Goal: Find specific fact: Find specific fact

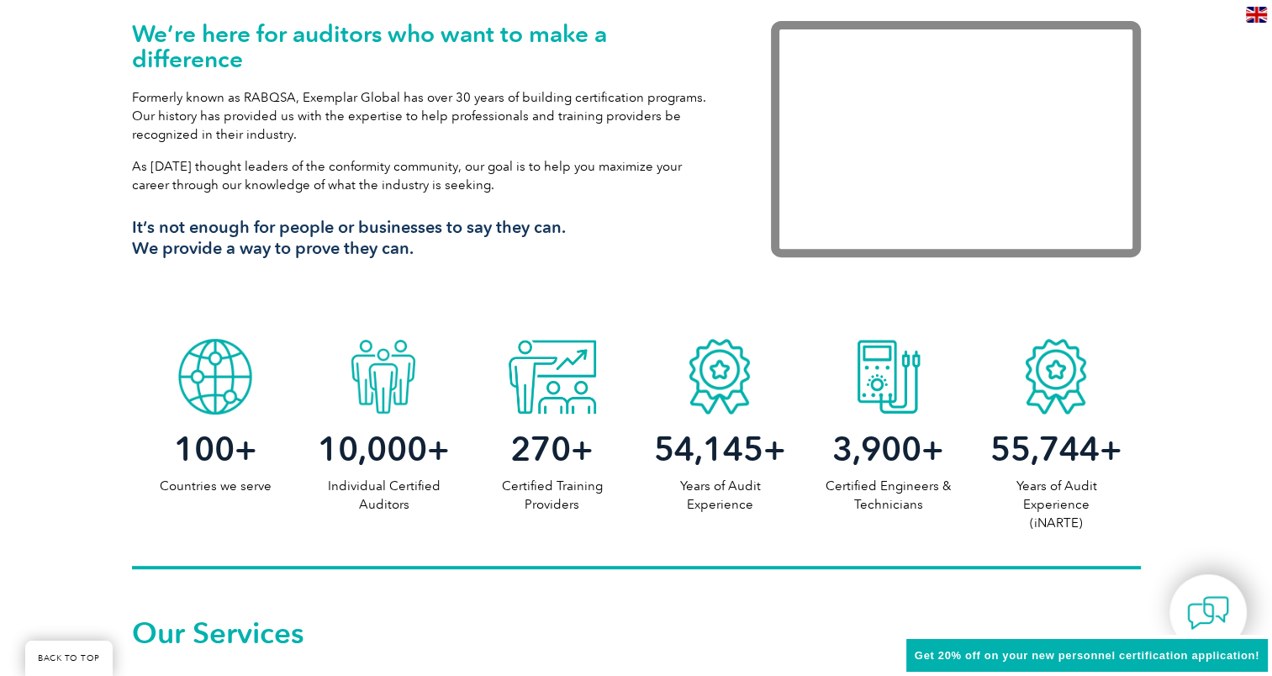
scroll to position [573, 0]
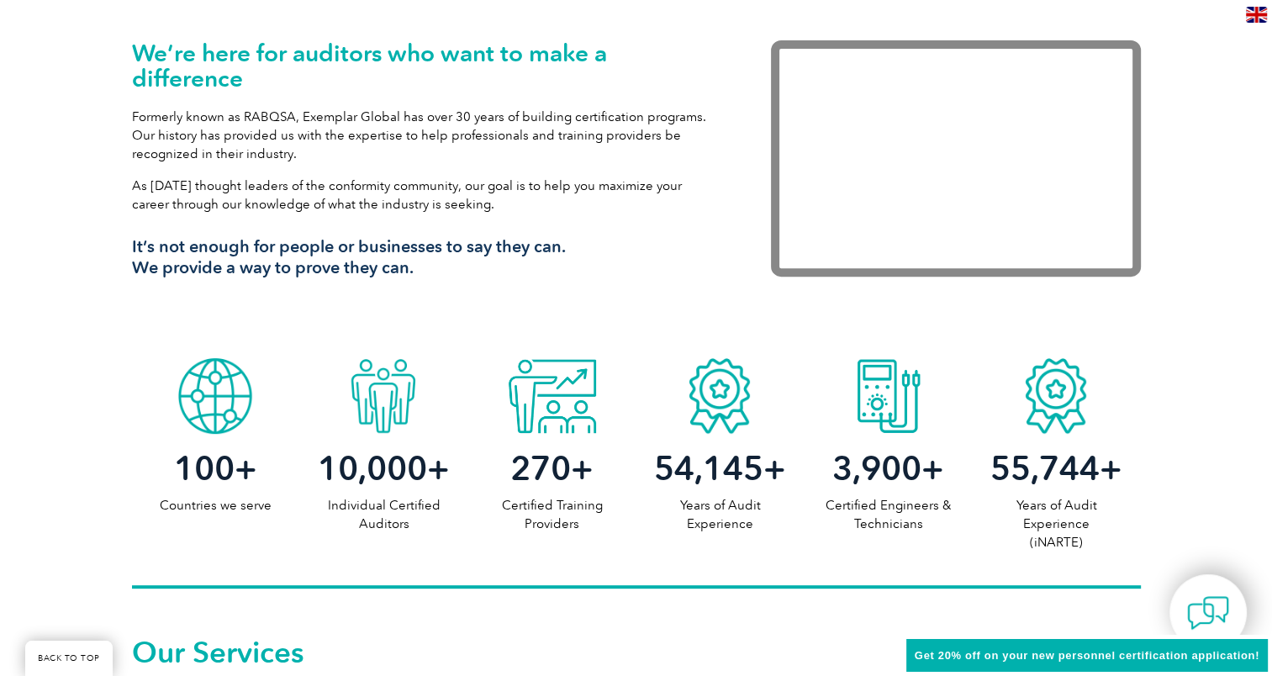
click at [1258, 19] on img at bounding box center [1256, 15] width 21 height 16
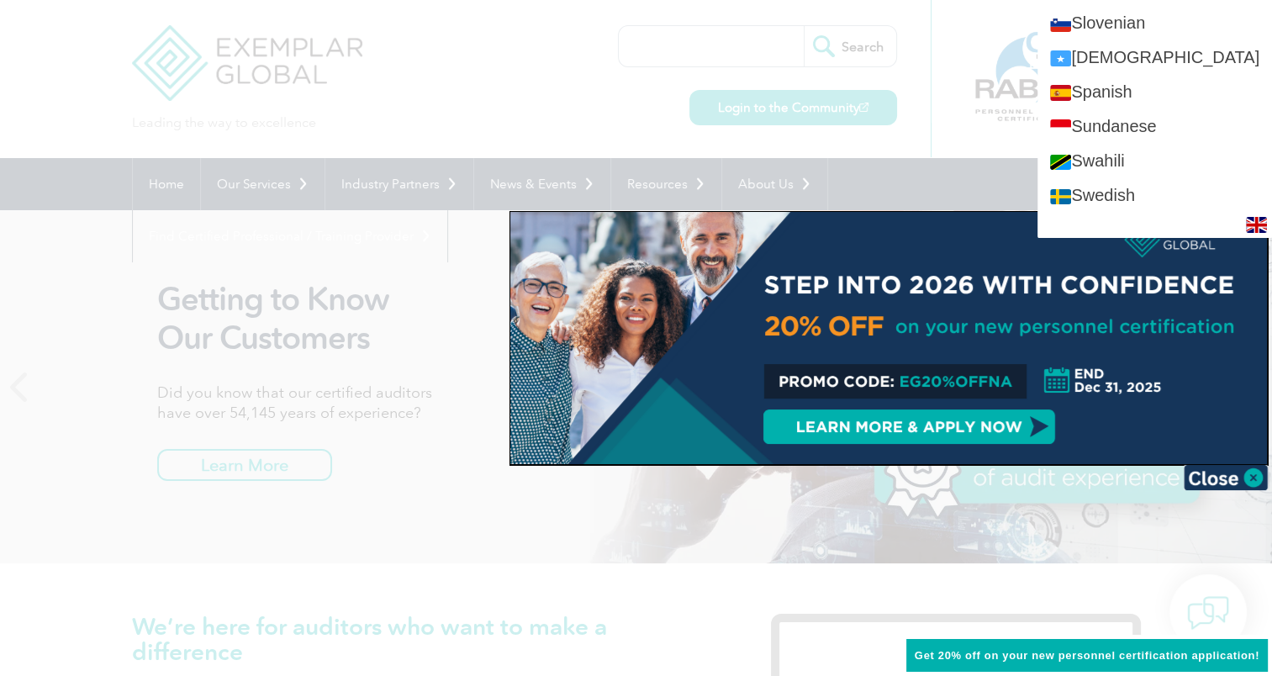
scroll to position [2837, 0]
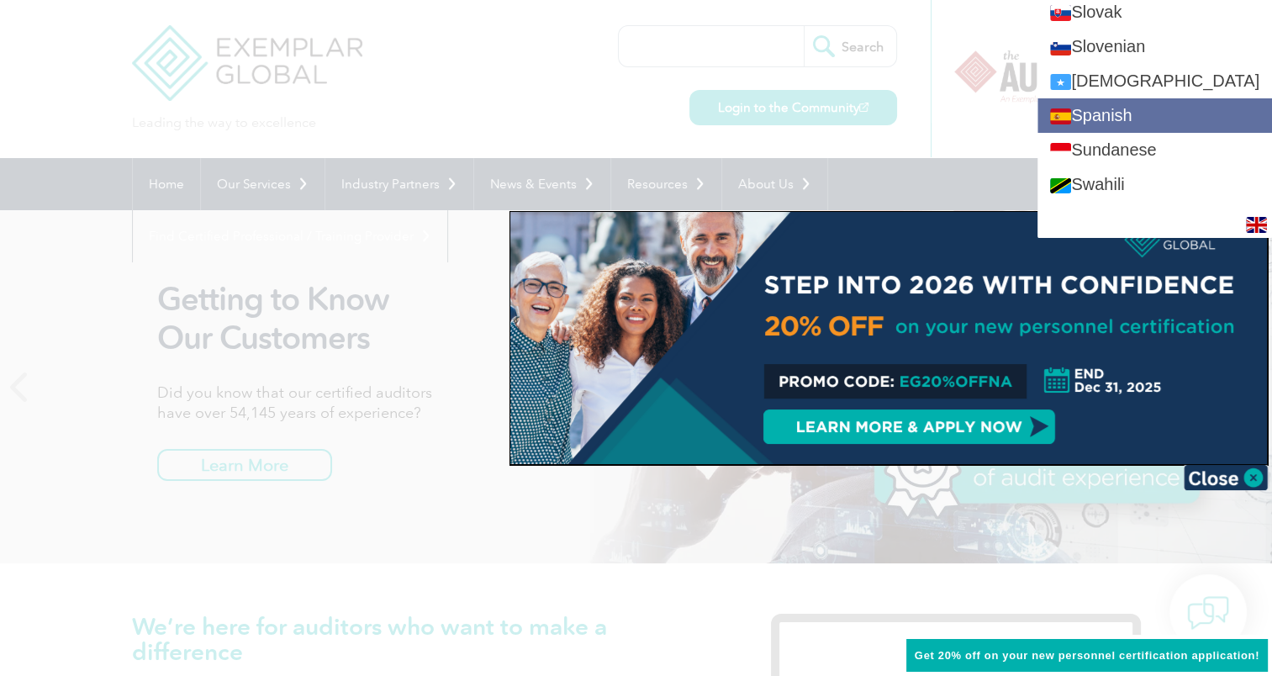
click at [1153, 108] on link "Spanish" at bounding box center [1154, 115] width 234 height 34
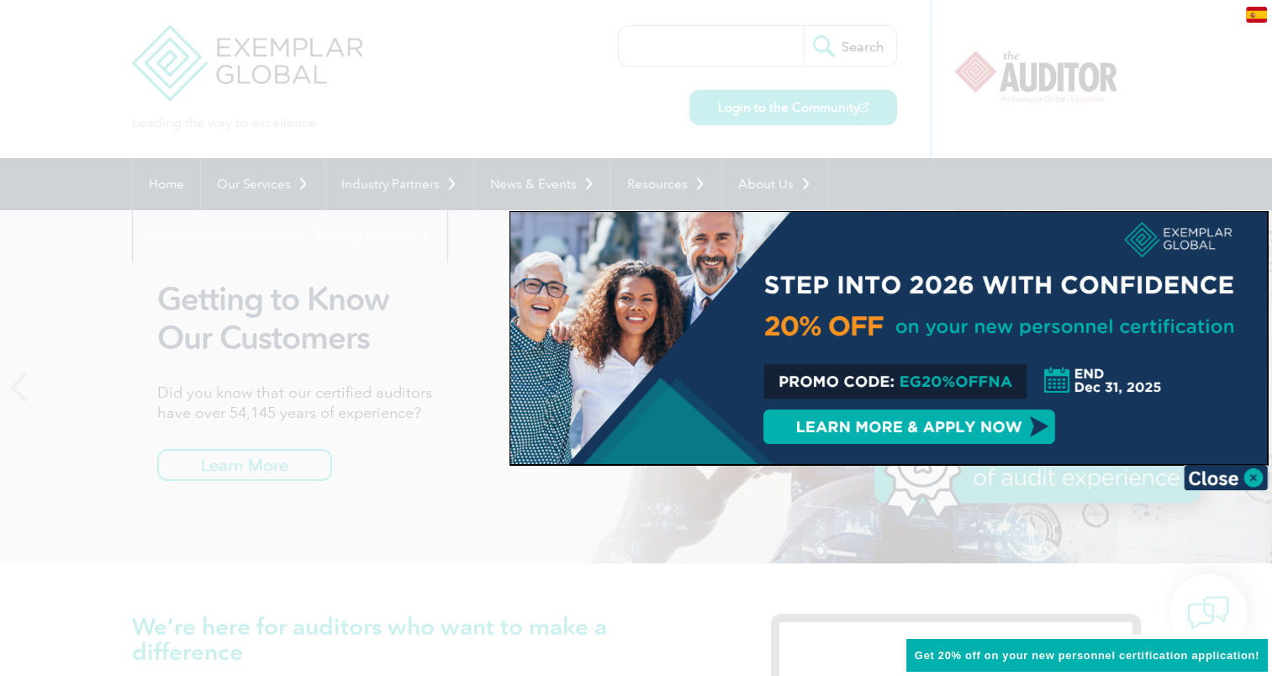
scroll to position [0, 0]
type input "Buscar"
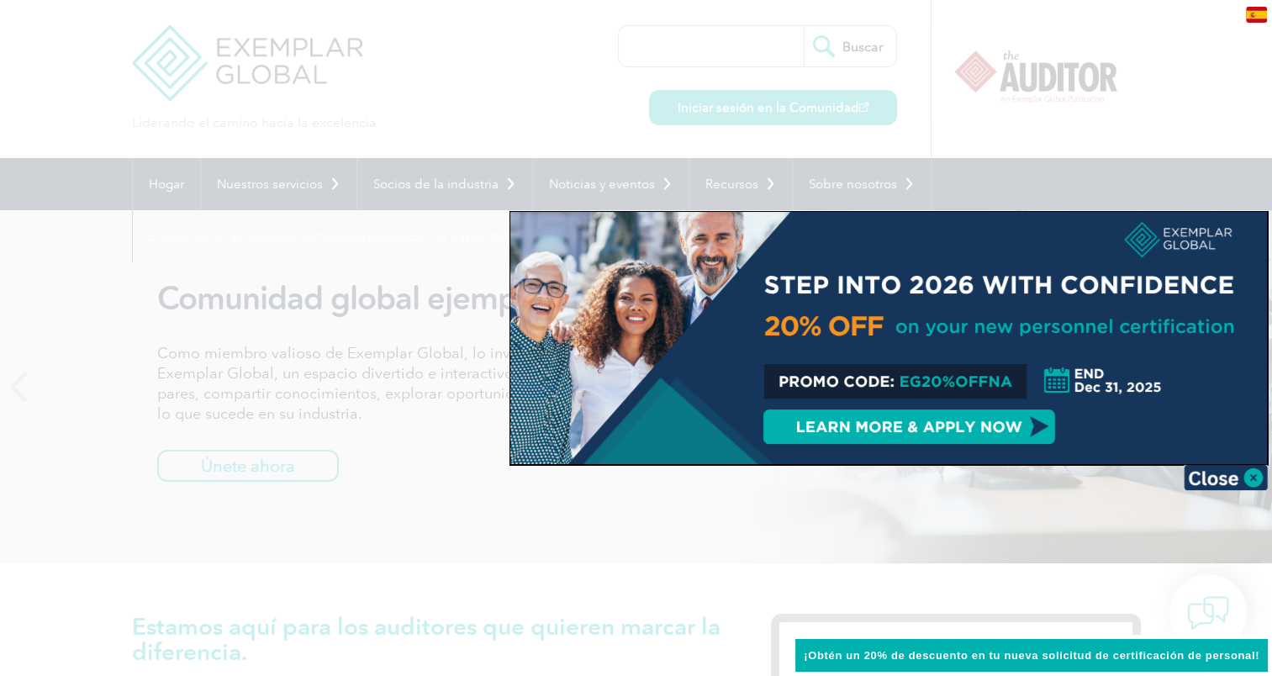
click at [565, 120] on div at bounding box center [636, 338] width 1272 height 676
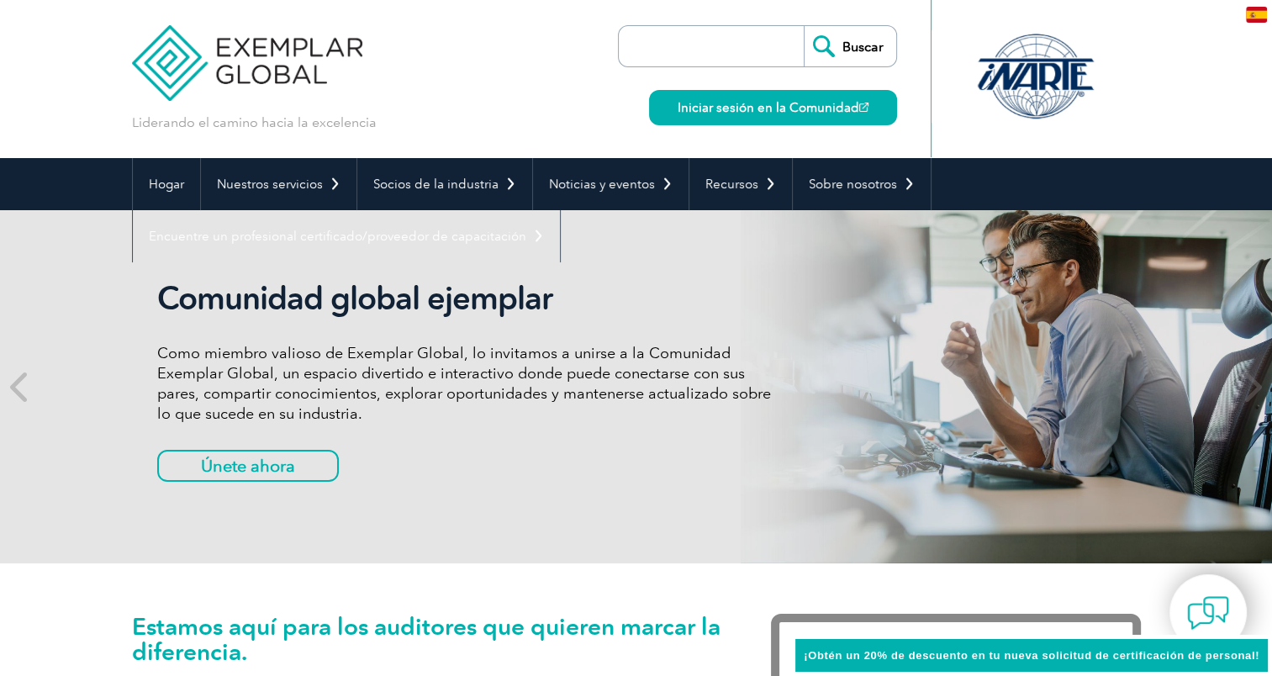
click at [703, 50] on input "search" at bounding box center [715, 46] width 176 height 40
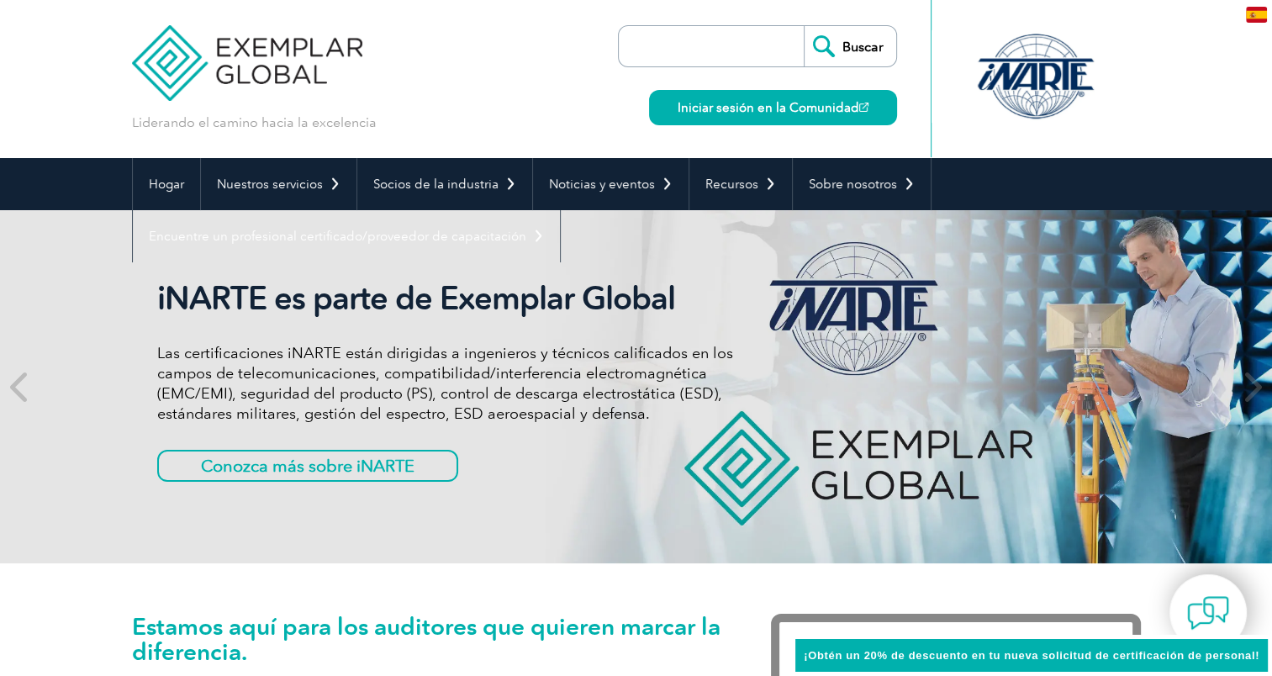
paste input "TN006669"
type input "TN006669"
click at [803, 26] on input "Buscar" at bounding box center [849, 46] width 92 height 40
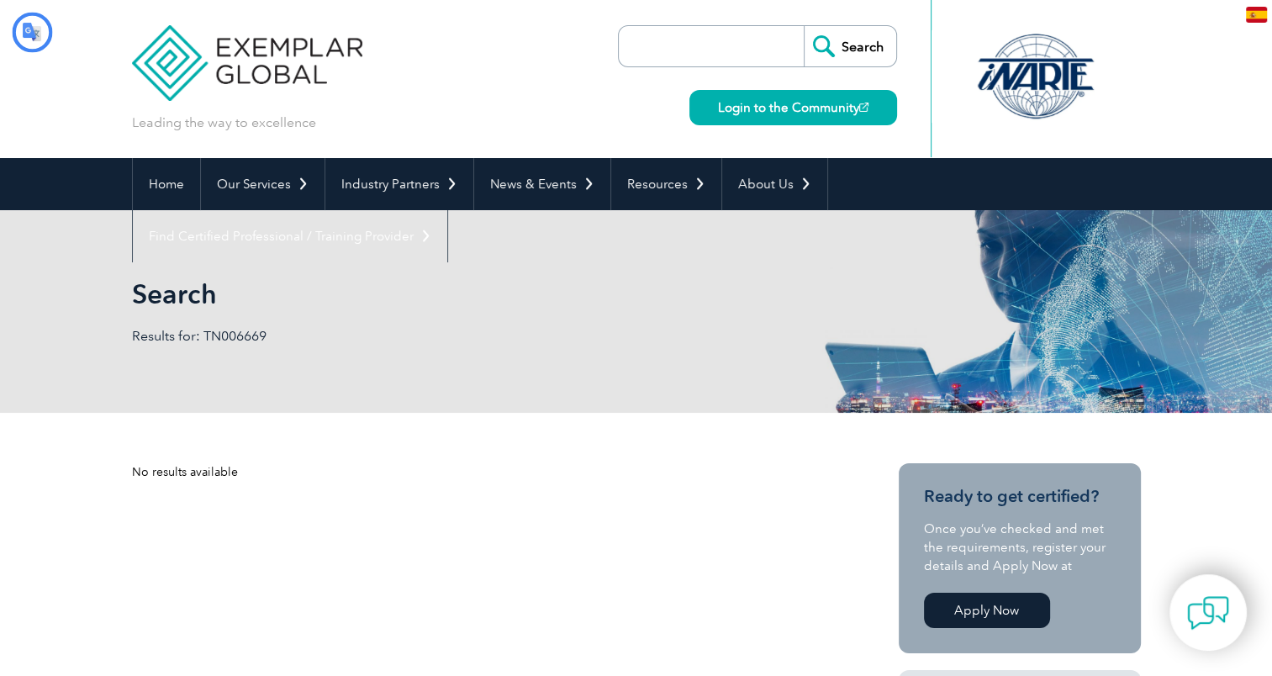
type input "Buscar"
